Goal: Information Seeking & Learning: Check status

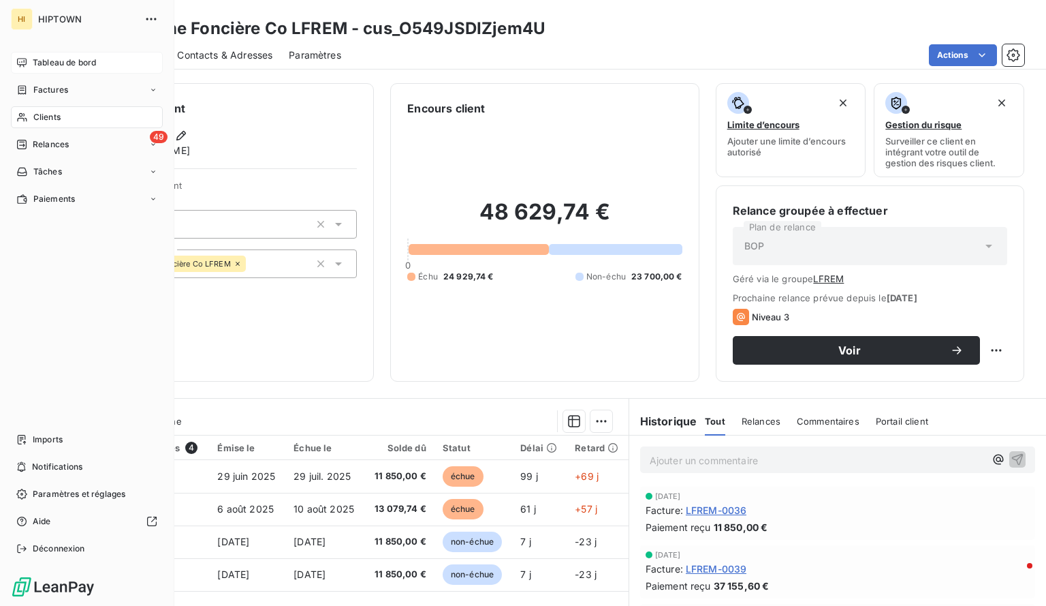
click at [23, 54] on div "Tableau de bord" at bounding box center [87, 63] width 152 height 22
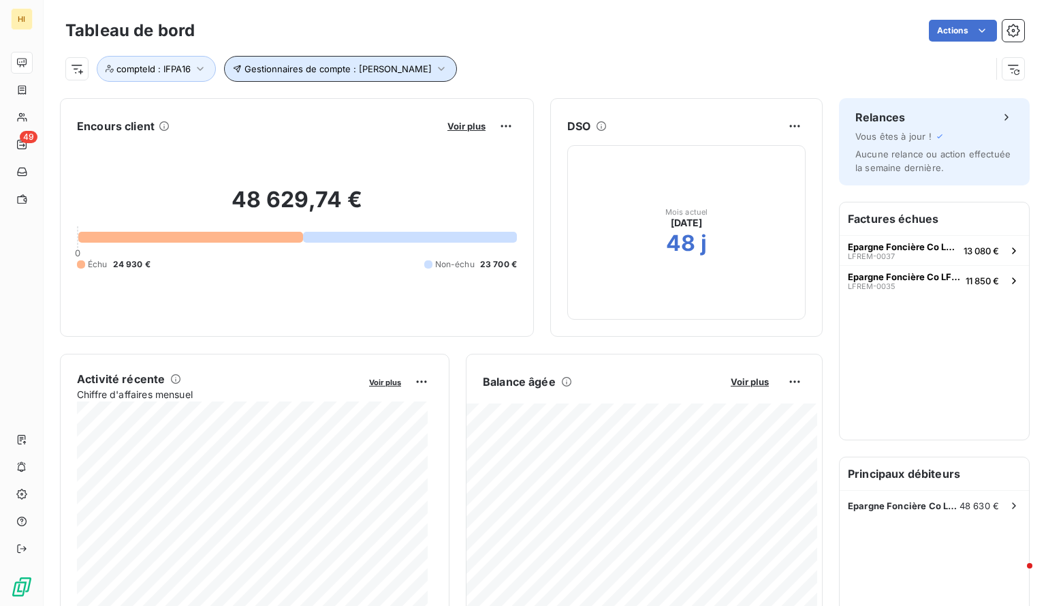
click at [438, 69] on icon "button" at bounding box center [441, 69] width 6 height 4
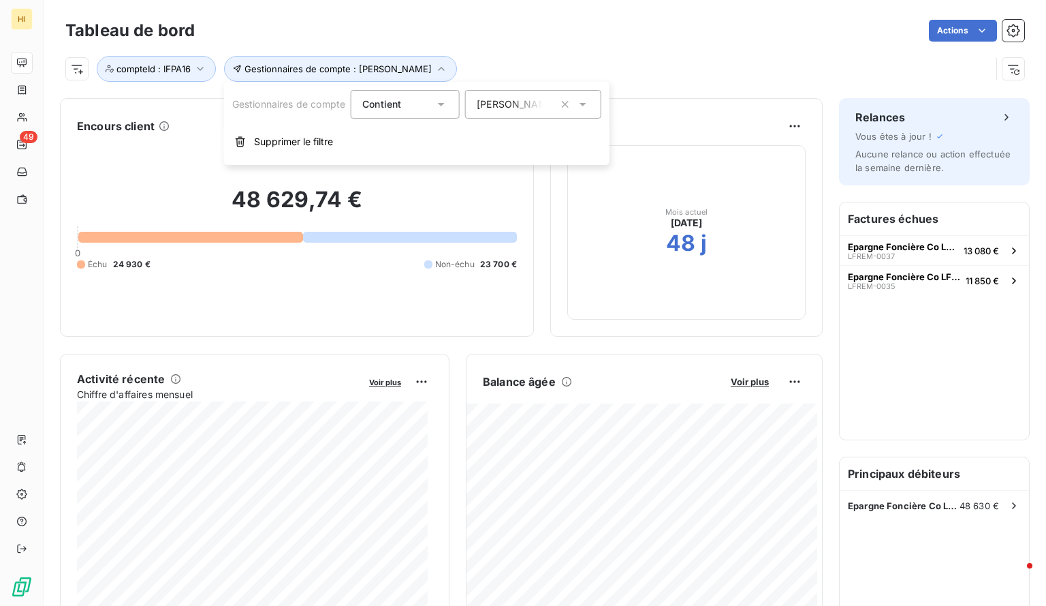
click at [518, 114] on div "[PERSON_NAME]" at bounding box center [533, 104] width 136 height 29
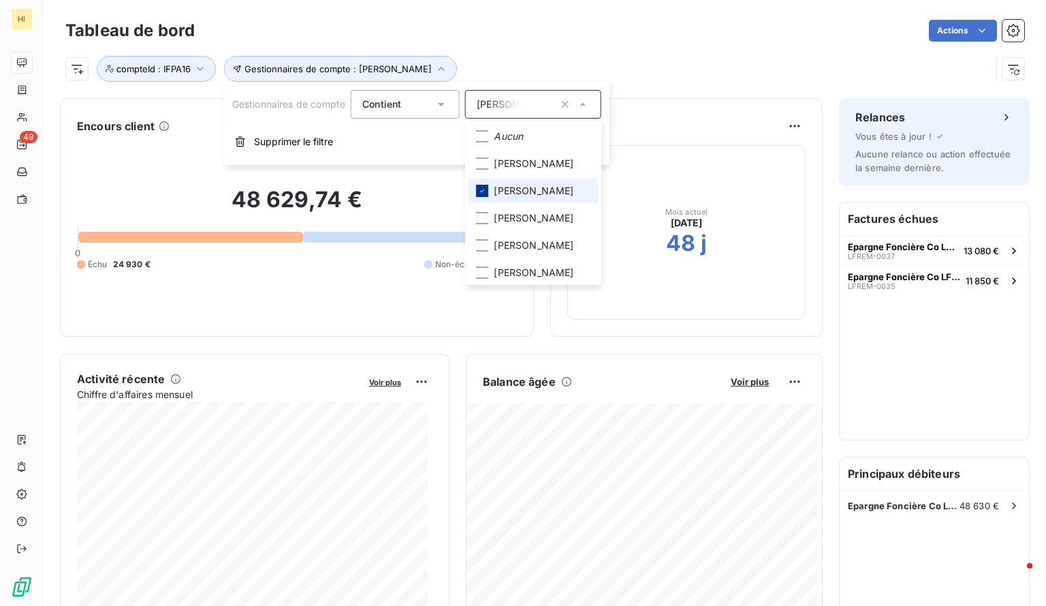
click at [486, 189] on icon at bounding box center [482, 191] width 8 height 8
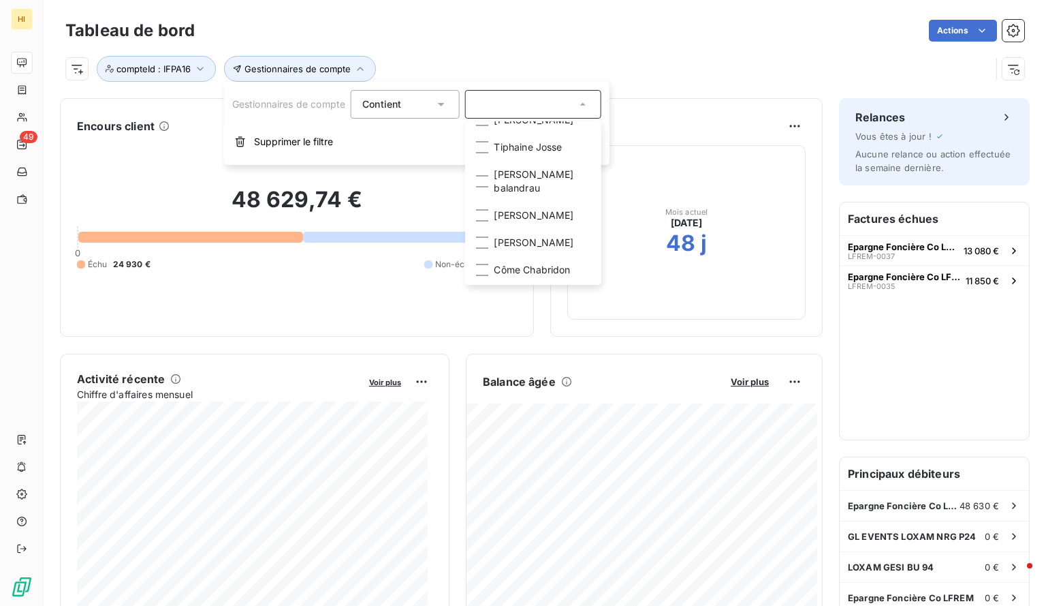
scroll to position [275, 0]
click at [486, 214] on div at bounding box center [482, 215] width 12 height 12
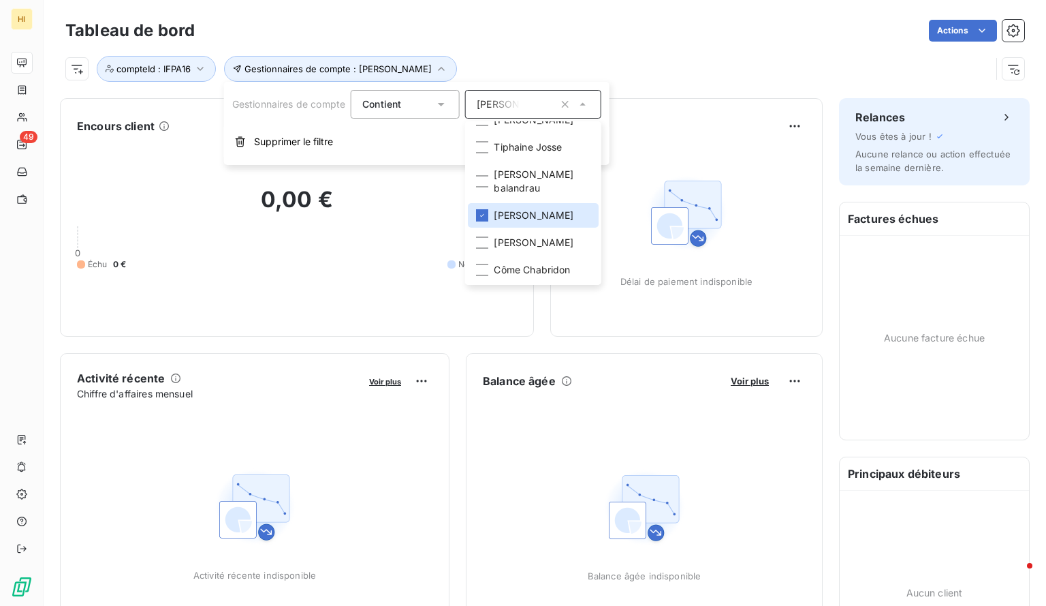
click at [668, 45] on div "Gestionnaires de compte : [PERSON_NAME] compteId : IFPA16" at bounding box center [544, 63] width 959 height 37
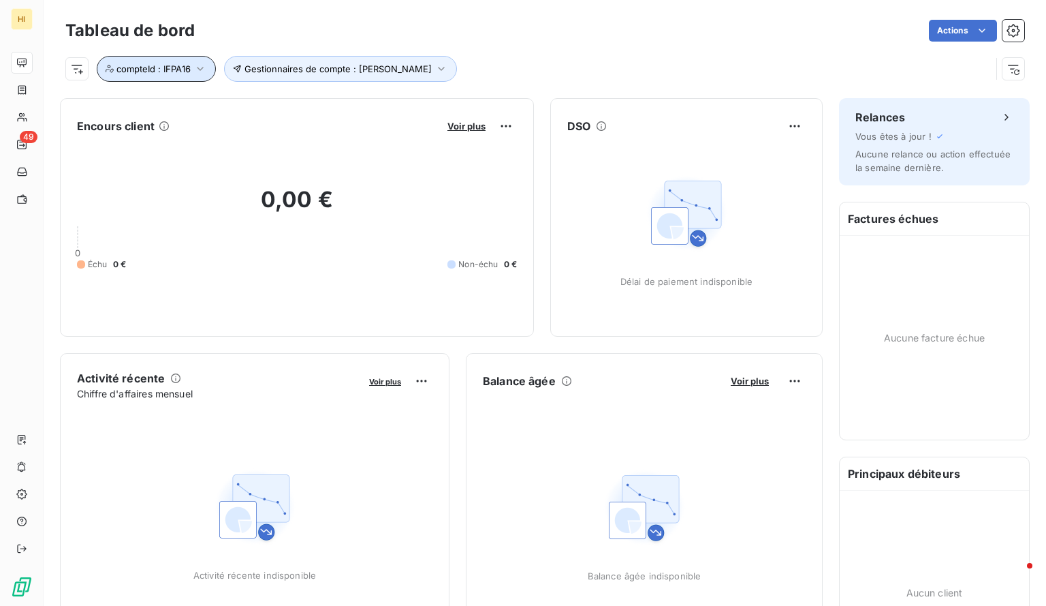
click at [202, 66] on icon "button" at bounding box center [200, 69] width 14 height 14
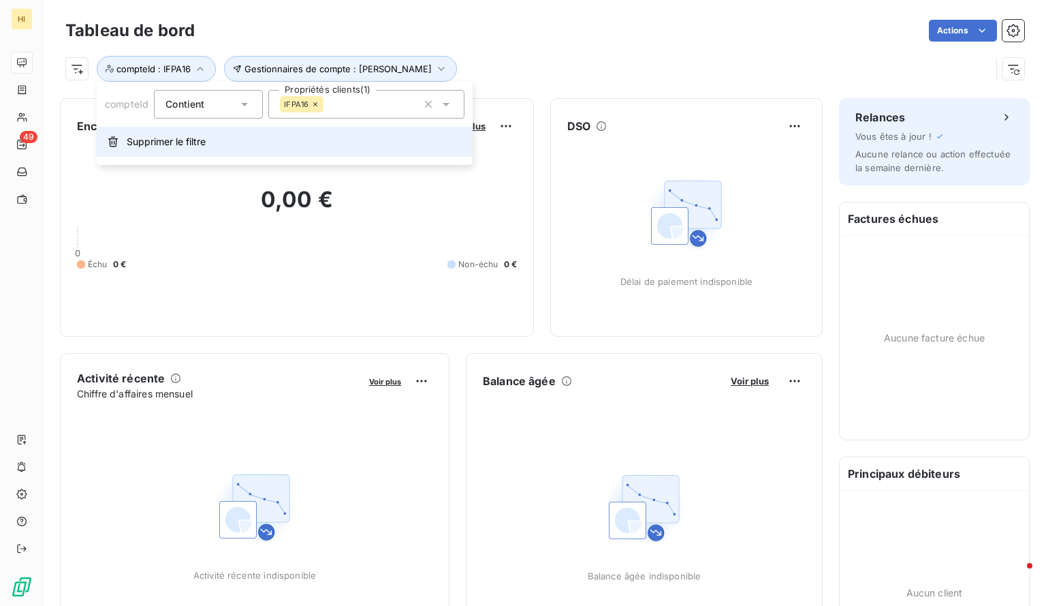
click at [178, 139] on span "Supprimer le filtre" at bounding box center [166, 142] width 79 height 14
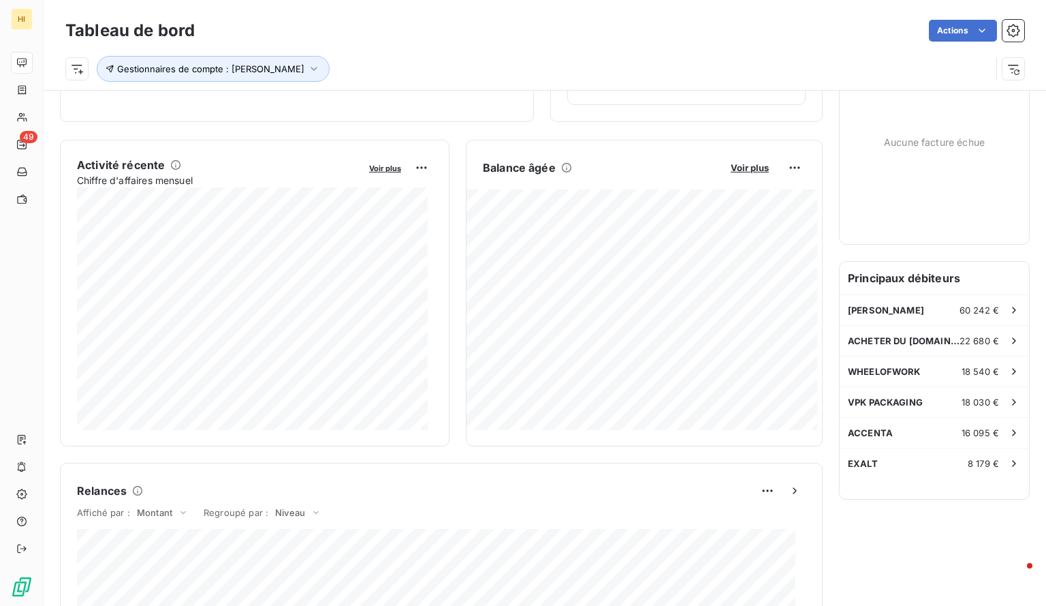
scroll to position [215, 0]
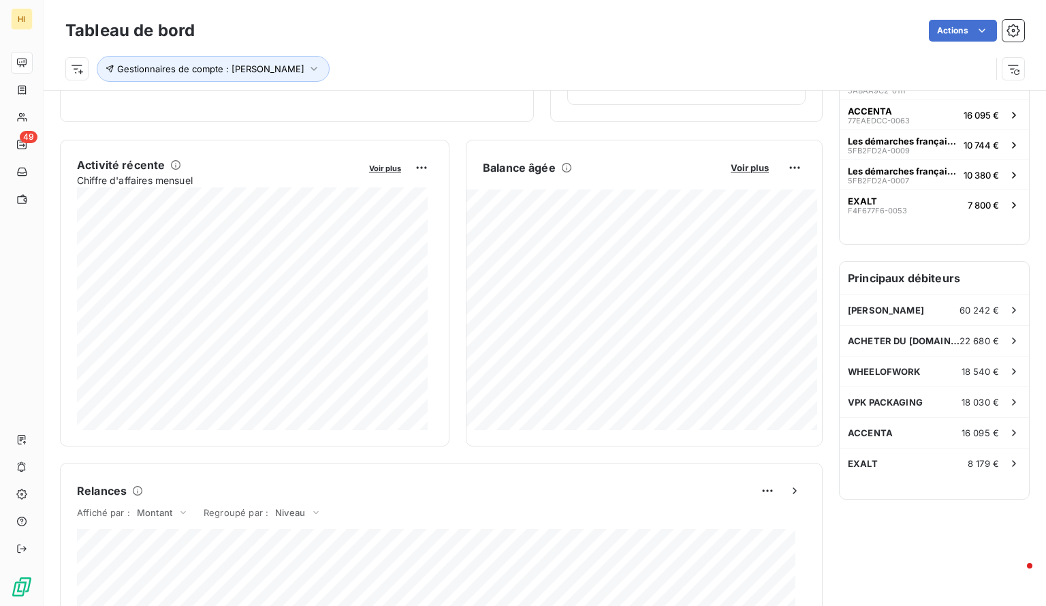
click at [742, 176] on div "Balance âgée Voir plus" at bounding box center [645, 168] width 356 height 22
click at [739, 169] on span "Voir plus" at bounding box center [750, 167] width 38 height 11
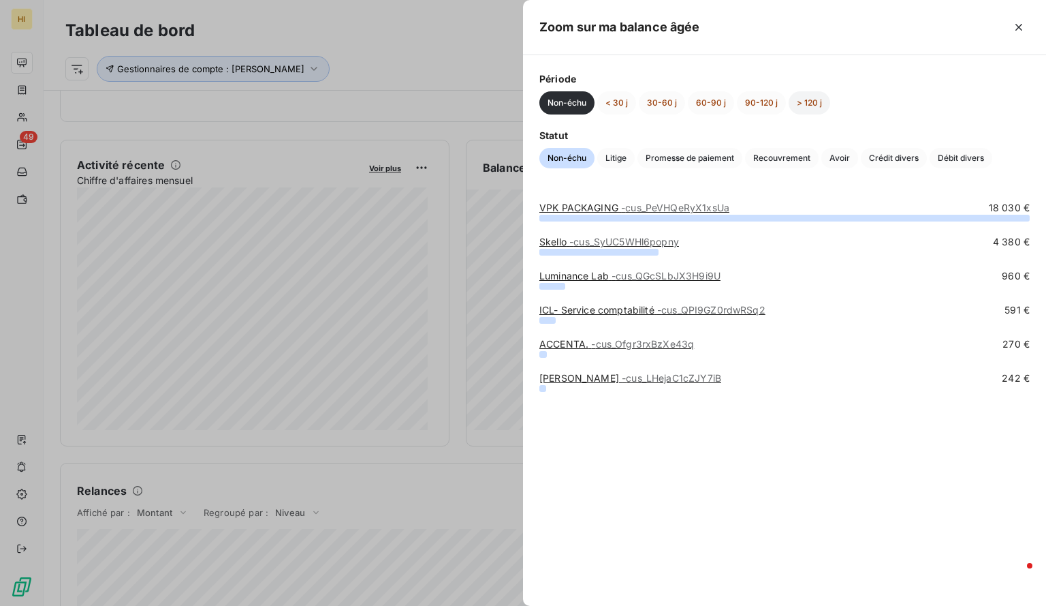
click at [813, 106] on button "> 120 j" at bounding box center [810, 102] width 42 height 23
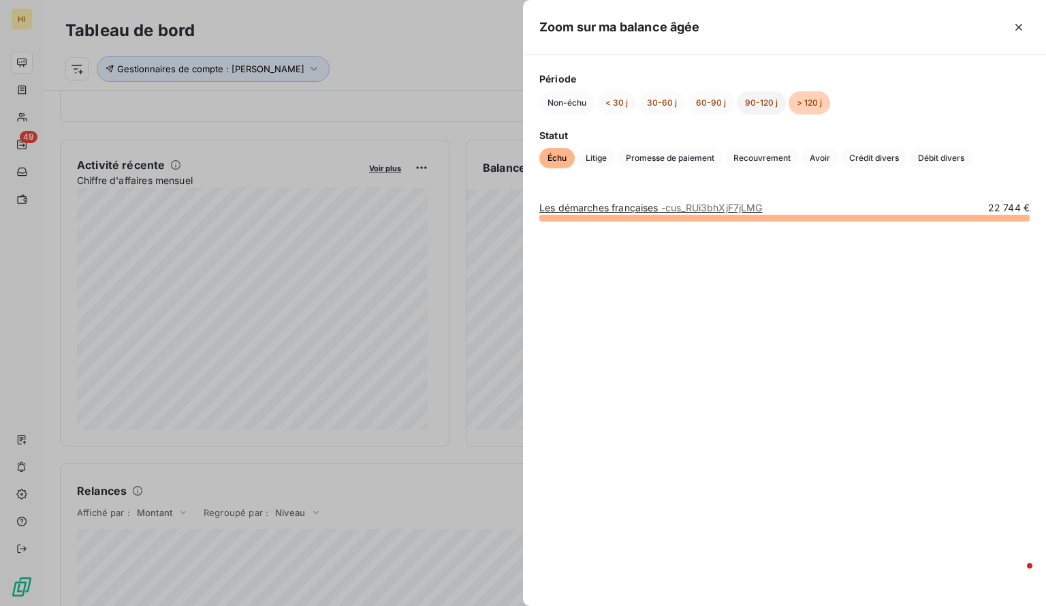
click at [745, 110] on button "90-120 j" at bounding box center [761, 102] width 49 height 23
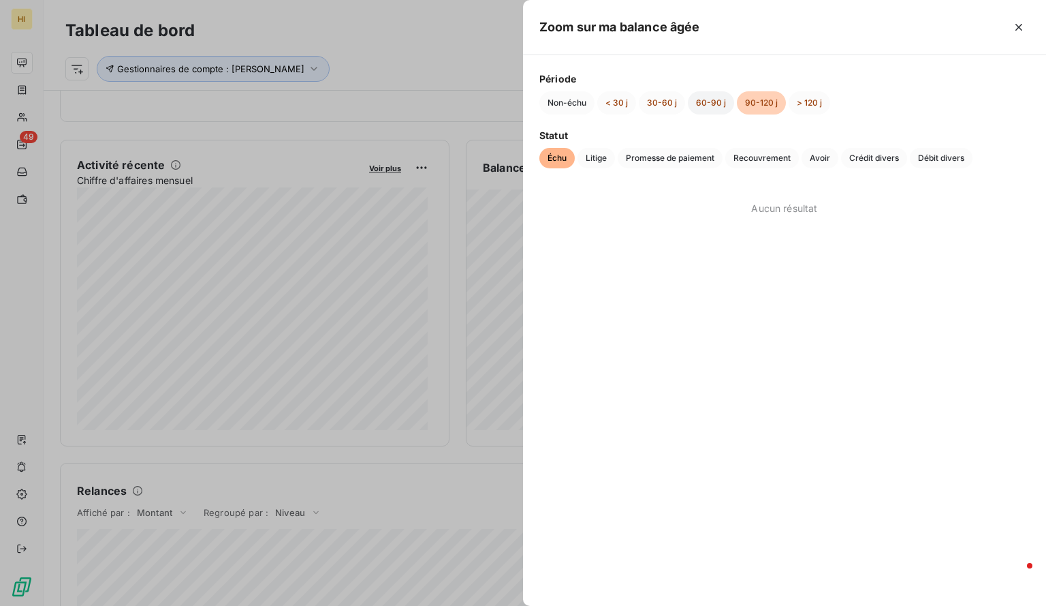
click at [704, 106] on button "60-90 j" at bounding box center [711, 102] width 46 height 23
click at [668, 105] on button "30-60 j" at bounding box center [662, 102] width 46 height 23
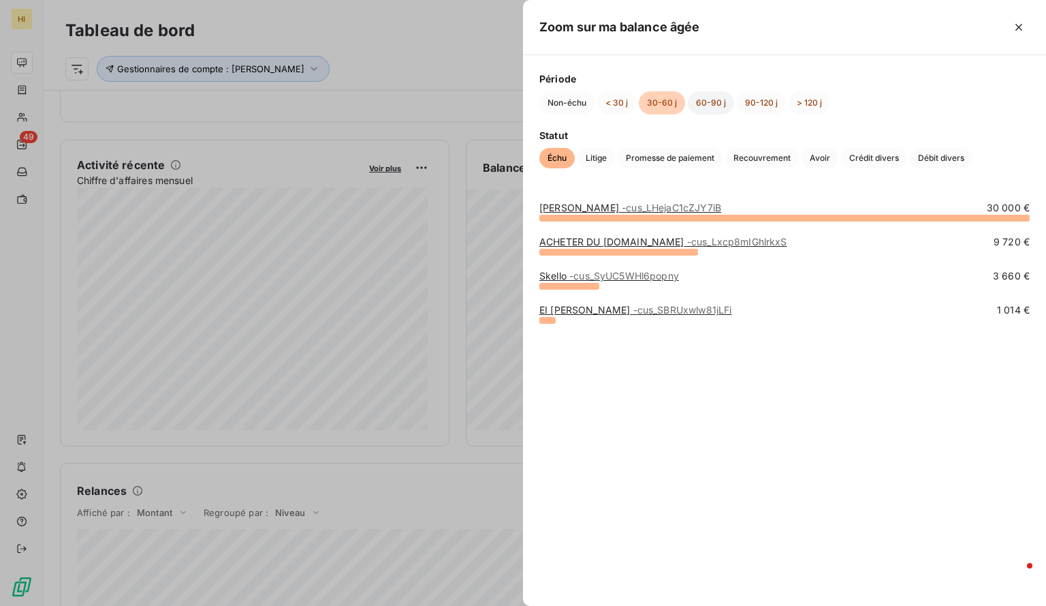
click at [700, 102] on button "60-90 j" at bounding box center [711, 102] width 46 height 23
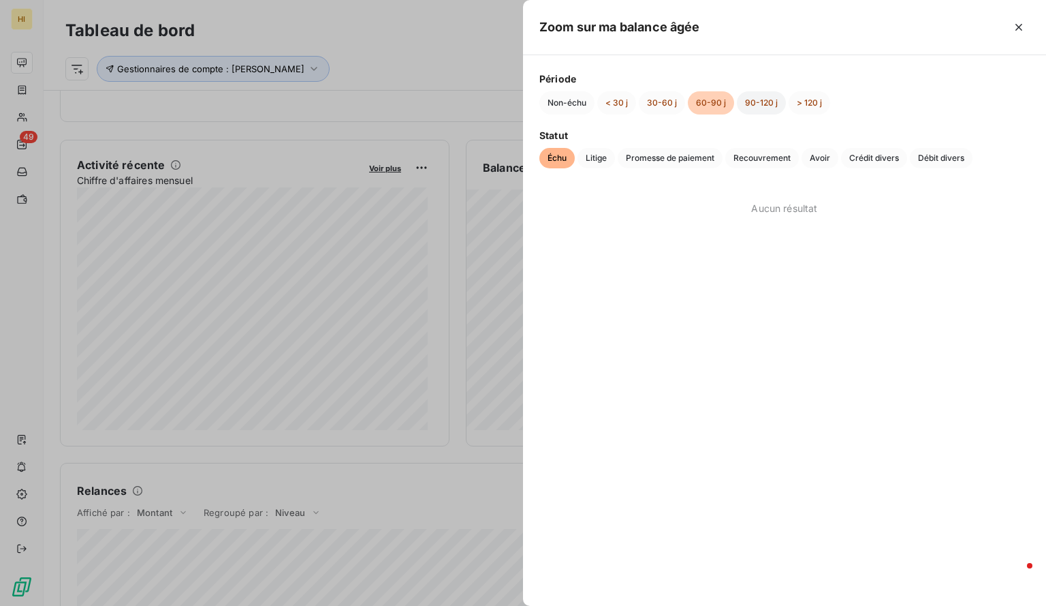
click at [761, 103] on button "90-120 j" at bounding box center [761, 102] width 49 height 23
click at [714, 101] on button "60-90 j" at bounding box center [711, 102] width 46 height 23
click at [654, 97] on button "30-60 j" at bounding box center [662, 102] width 46 height 23
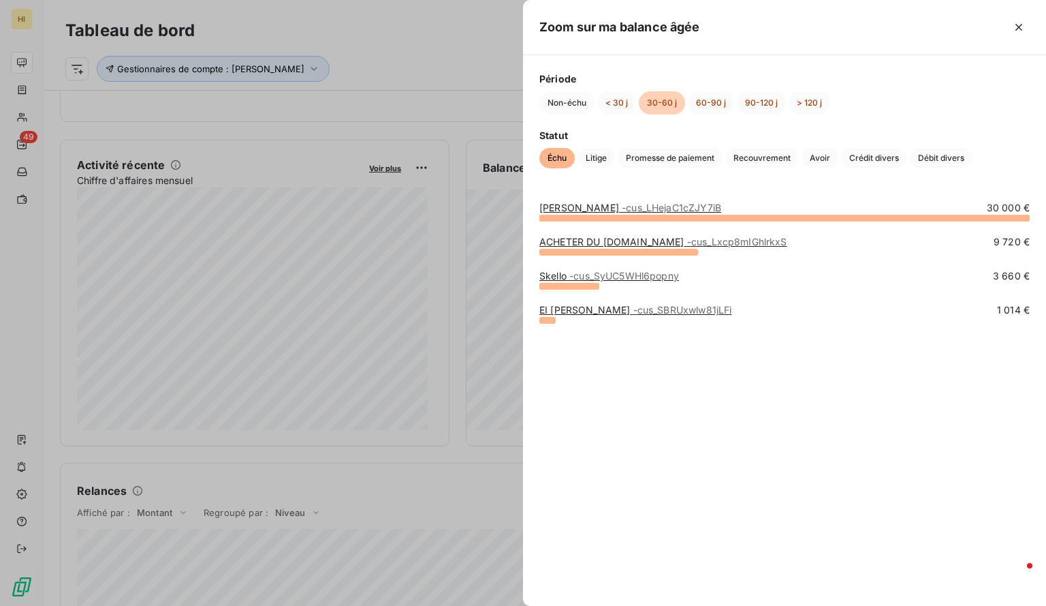
click at [622, 204] on span "- cus_LHejaC1cZJY7iB" at bounding box center [671, 208] width 99 height 12
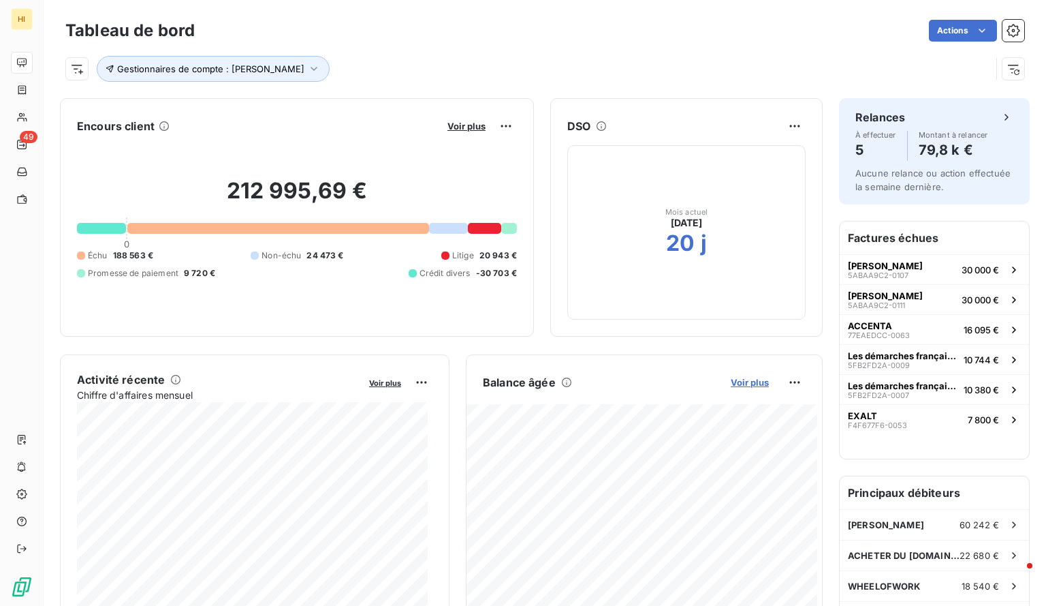
click at [739, 378] on span "Voir plus" at bounding box center [750, 382] width 38 height 11
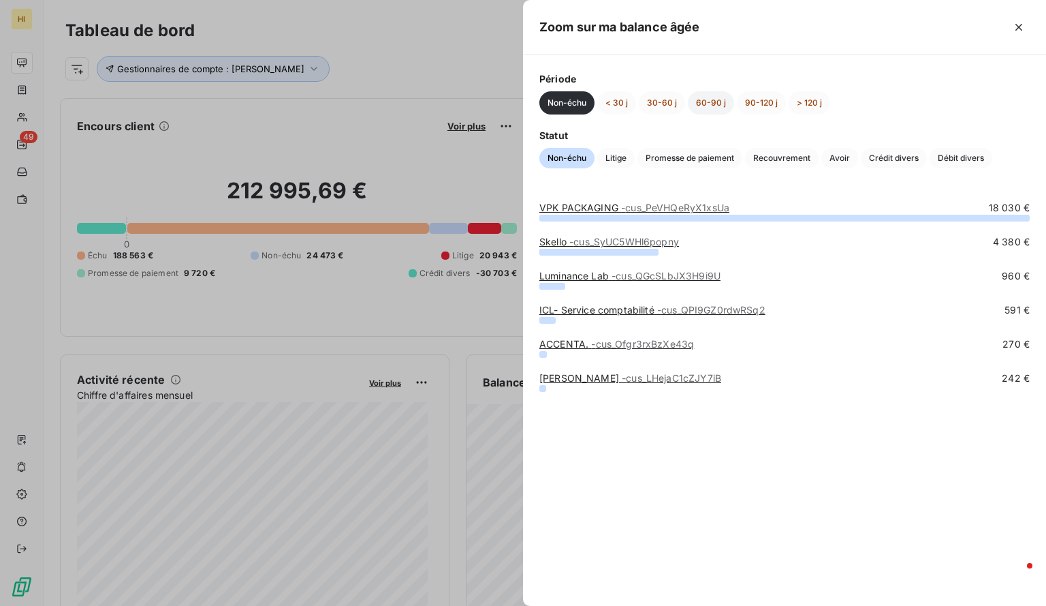
click at [709, 100] on button "60-90 j" at bounding box center [711, 102] width 46 height 23
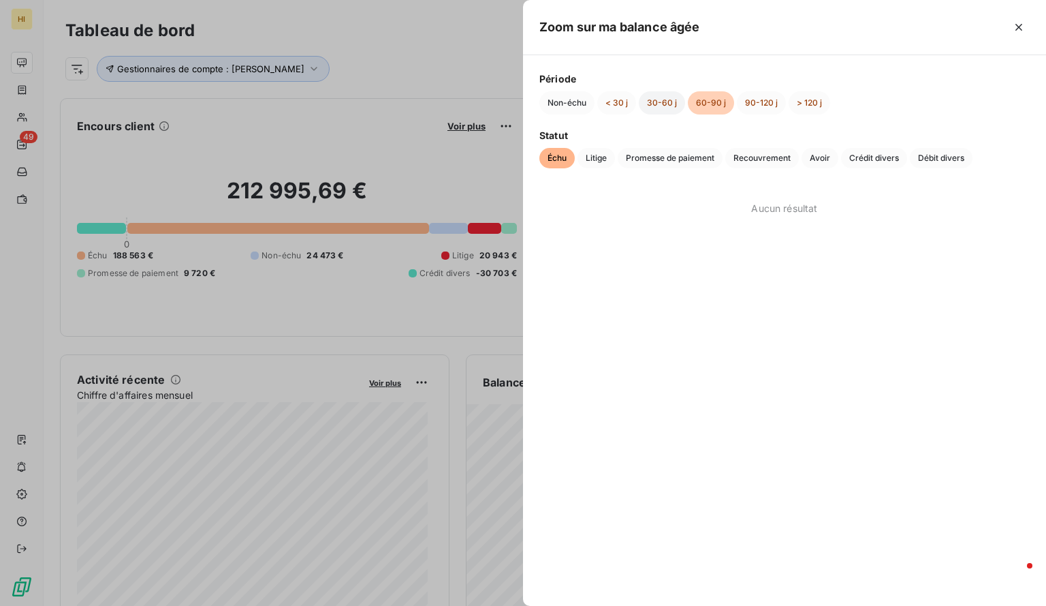
click at [670, 102] on button "30-60 j" at bounding box center [662, 102] width 46 height 23
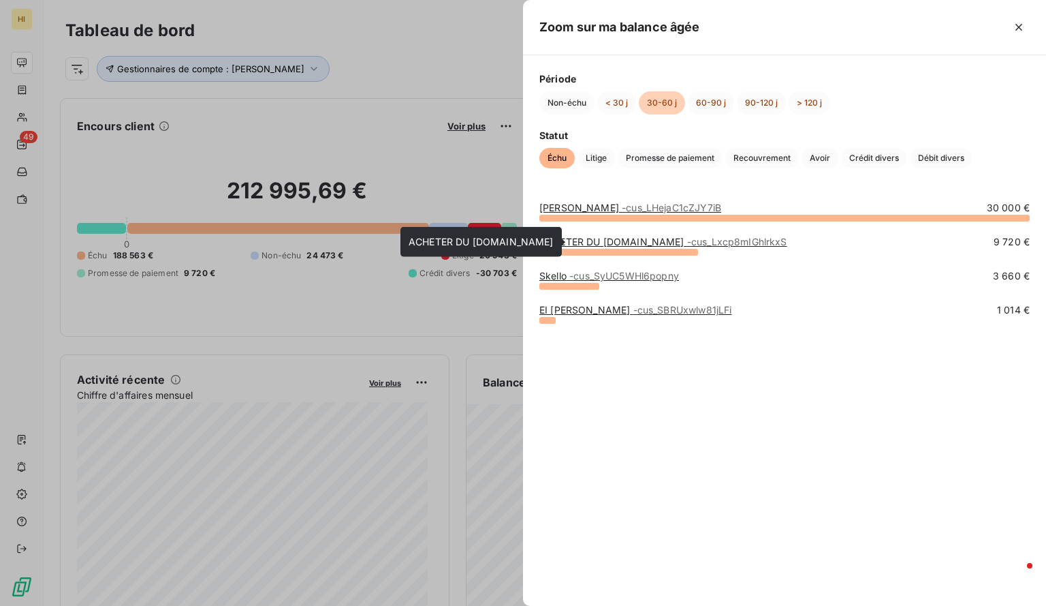
click at [604, 241] on link "ACHETER DU [DOMAIN_NAME] - cus_Lxcp8mIGhlrkxS" at bounding box center [664, 242] width 248 height 12
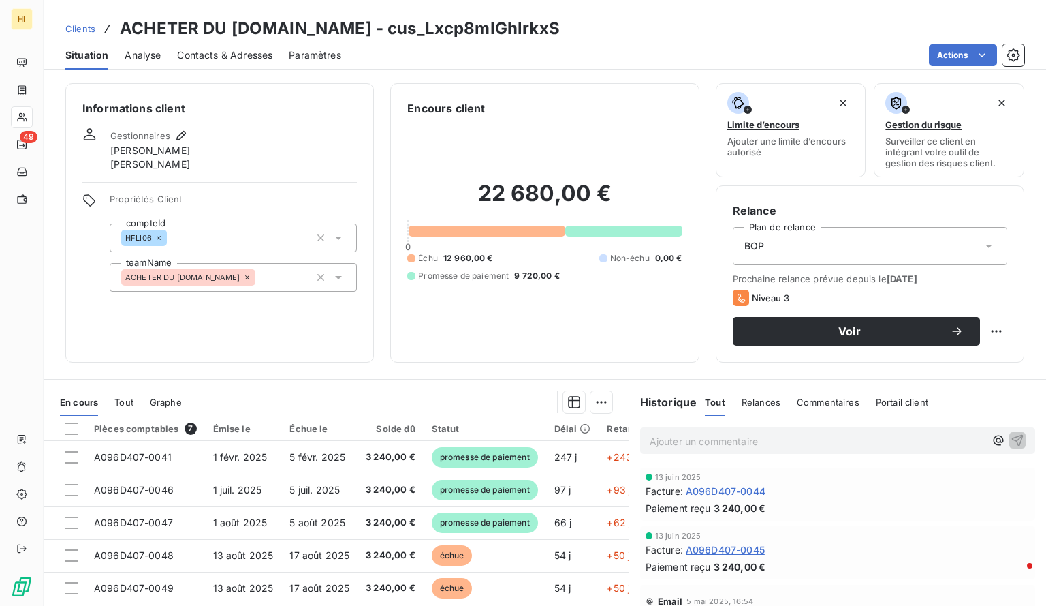
scroll to position [112, 0]
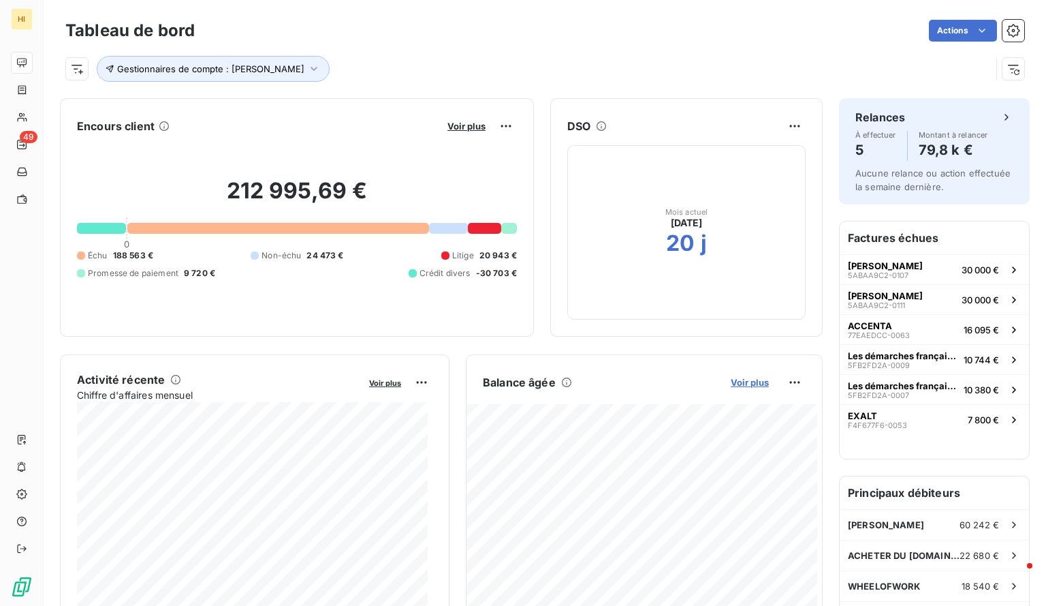
click at [740, 381] on span "Voir plus" at bounding box center [750, 382] width 38 height 11
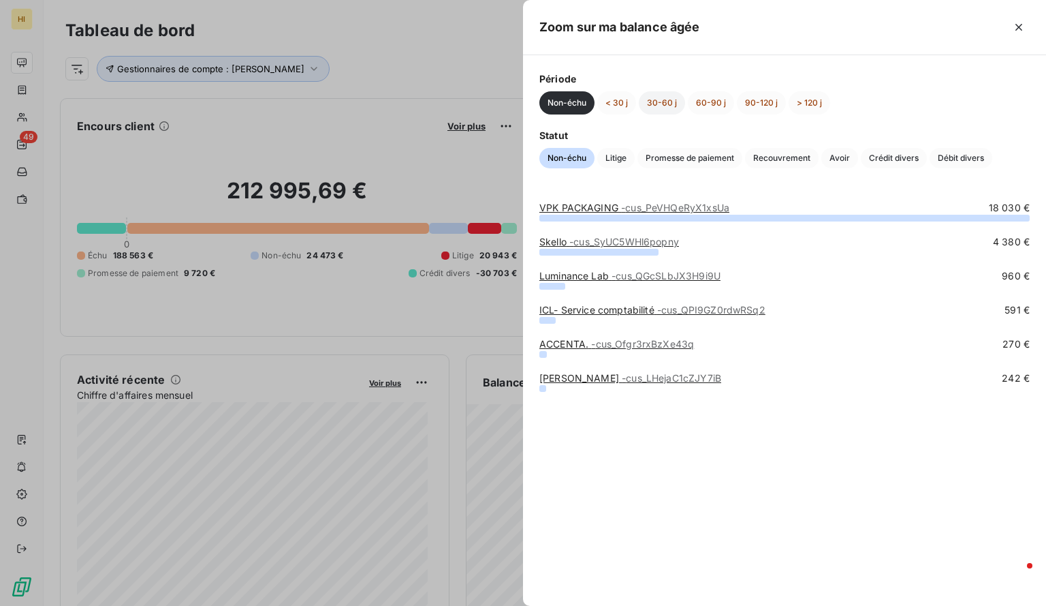
click at [668, 101] on button "30-60 j" at bounding box center [662, 102] width 46 height 23
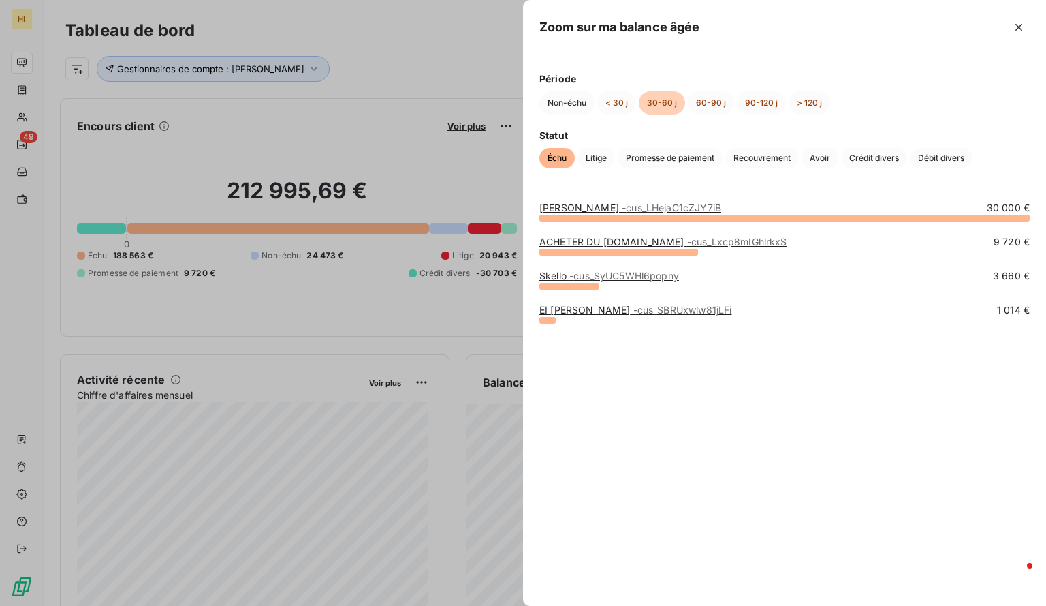
click at [640, 278] on span "- cus_SyUC5WHl6popny" at bounding box center [625, 276] width 110 height 12
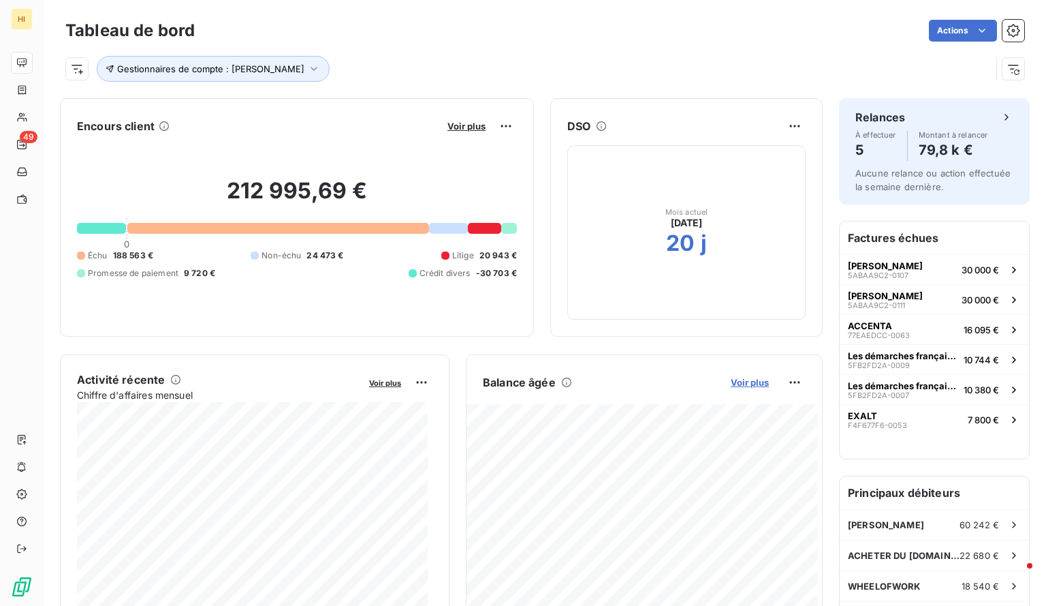
click at [749, 378] on span "Voir plus" at bounding box center [750, 382] width 38 height 11
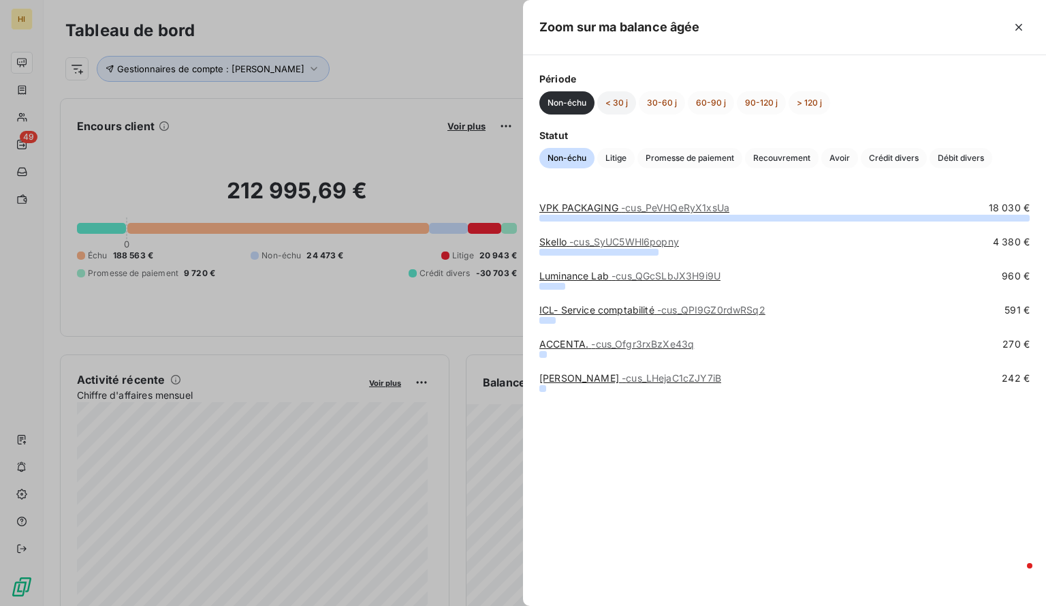
click at [623, 98] on button "< 30 j" at bounding box center [616, 102] width 39 height 23
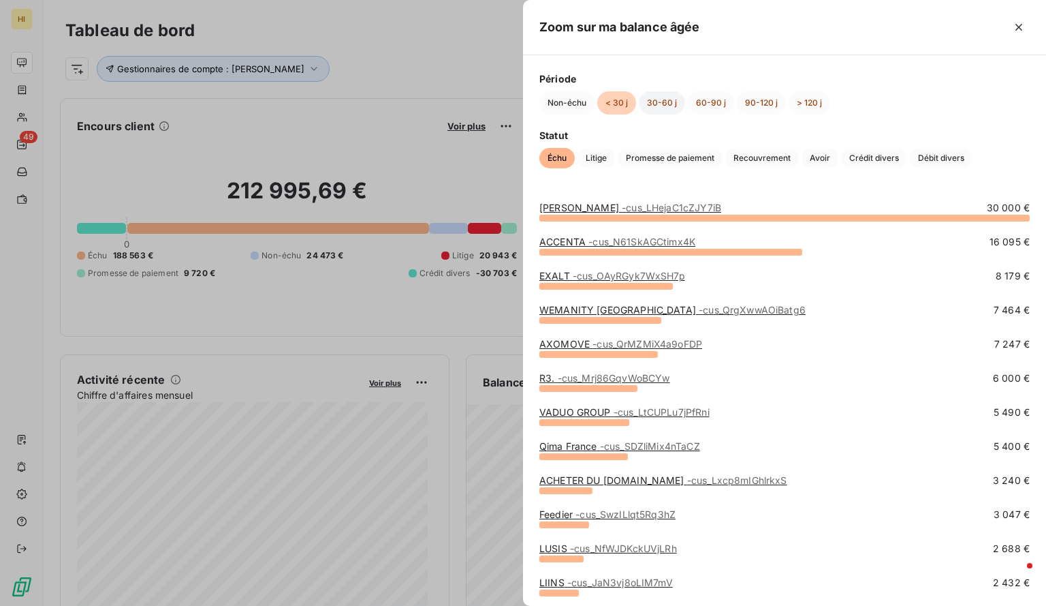
click at [668, 99] on button "30-60 j" at bounding box center [662, 102] width 46 height 23
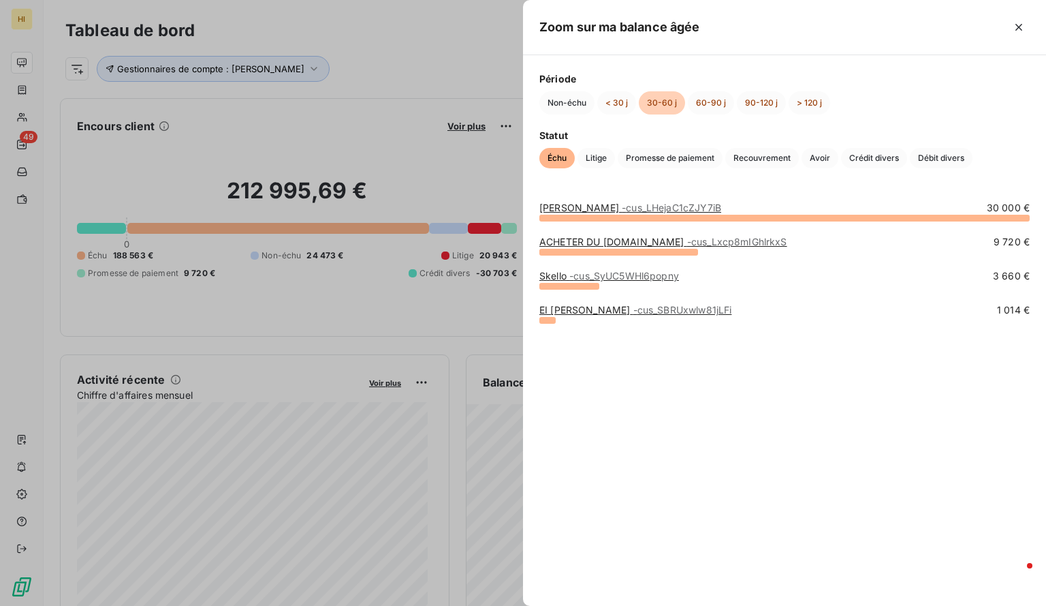
click at [634, 311] on span "- cus_SBRUxwlw81jLFi" at bounding box center [683, 310] width 99 height 12
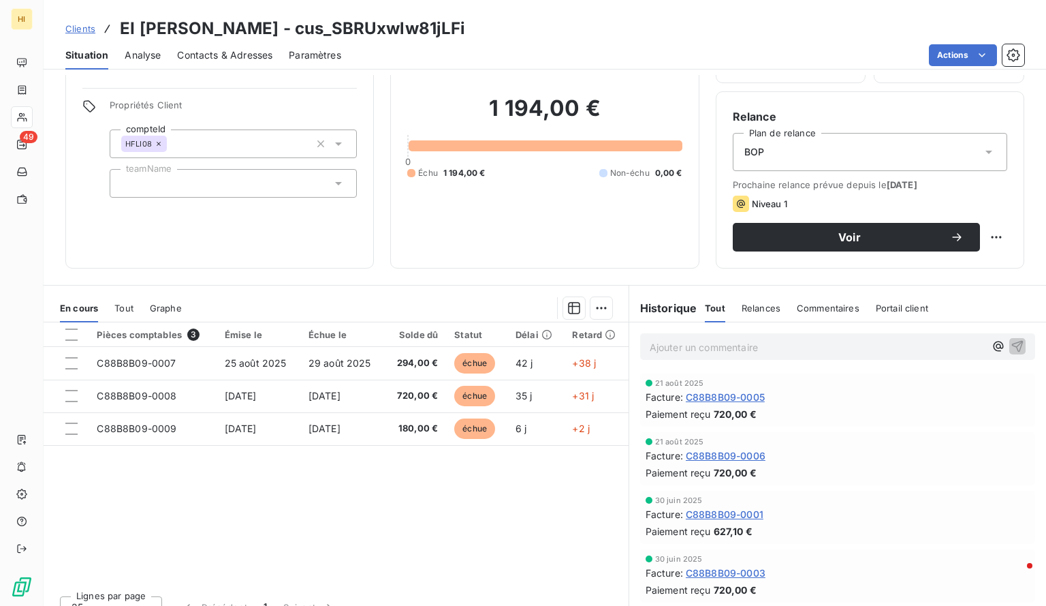
scroll to position [95, 0]
